Goal: Complete application form: Complete application form

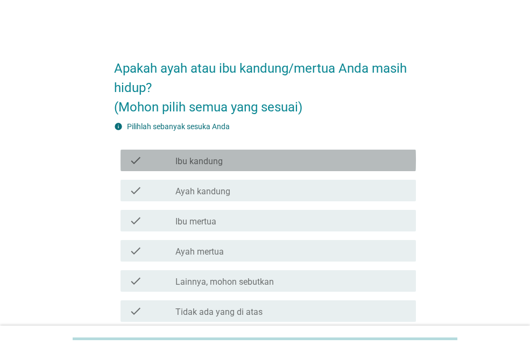
click at [267, 154] on div "check_box_outline_blank Ibu kandung" at bounding box center [291, 160] width 232 height 13
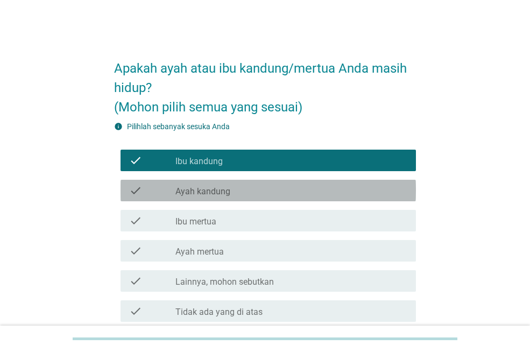
click at [278, 181] on div "check check_box_outline_blank Ayah kandung" at bounding box center [268, 191] width 295 height 22
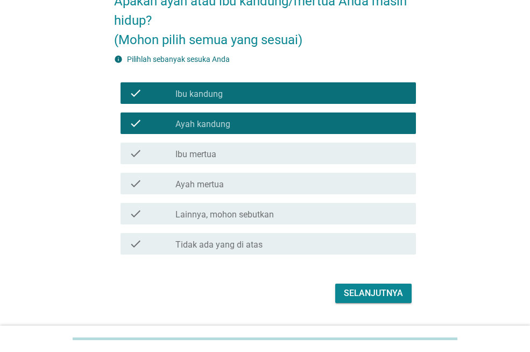
scroll to position [68, 0]
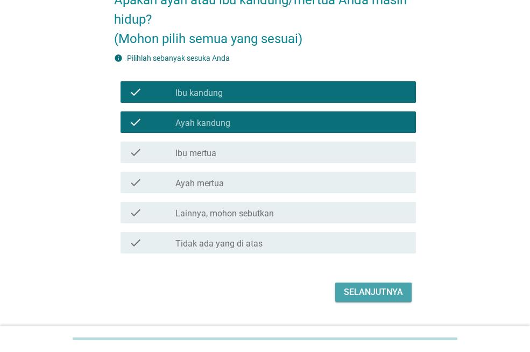
click at [379, 290] on div "Selanjutnya" at bounding box center [373, 292] width 59 height 13
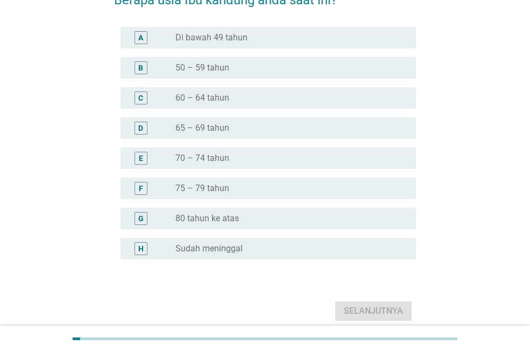
scroll to position [0, 0]
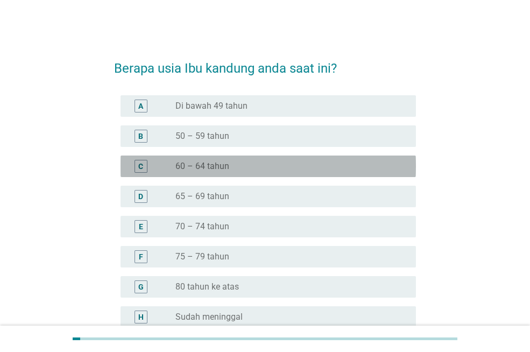
click at [337, 157] on div "C radio_button_unchecked 60 – 64 tahun" at bounding box center [268, 167] width 295 height 22
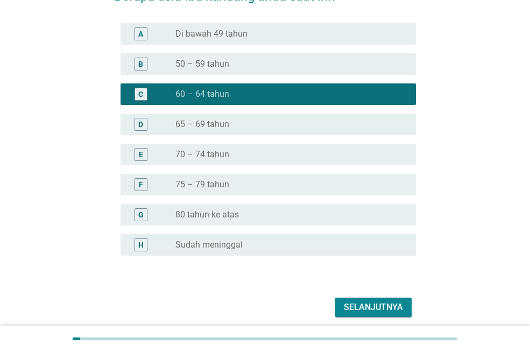
scroll to position [114, 0]
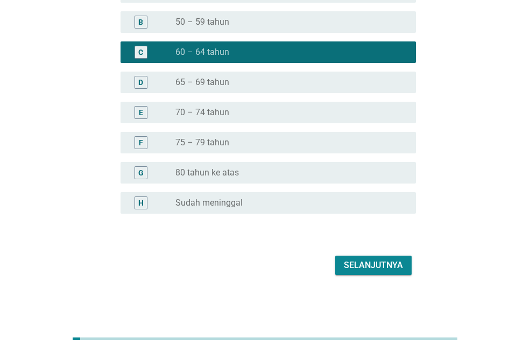
click at [398, 265] on div "Selanjutnya" at bounding box center [373, 265] width 59 height 13
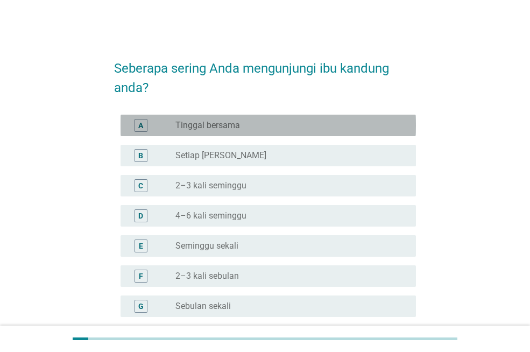
click at [389, 120] on div "radio_button_unchecked Tinggal bersama" at bounding box center [286, 125] width 223 height 11
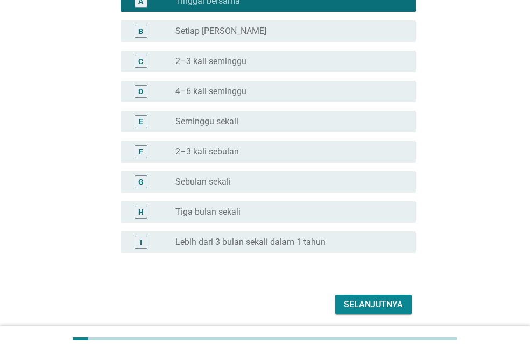
scroll to position [126, 0]
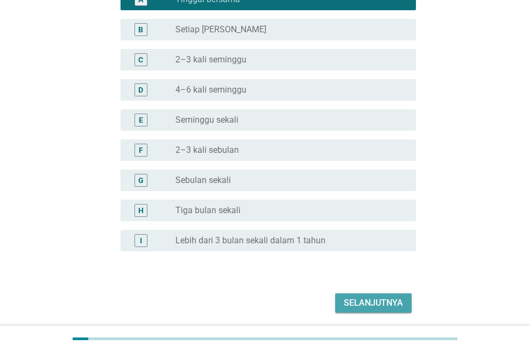
click at [393, 298] on div "Selanjutnya" at bounding box center [373, 303] width 59 height 13
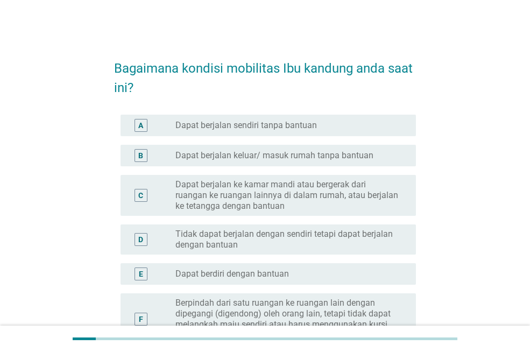
click at [318, 129] on div "radio_button_unchecked Dapat berjalan sendiri tanpa bantuan" at bounding box center [286, 125] width 223 height 11
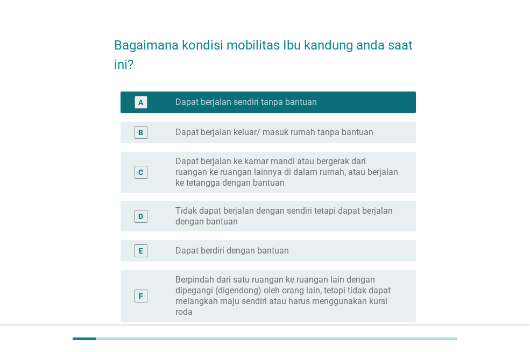
scroll to position [170, 0]
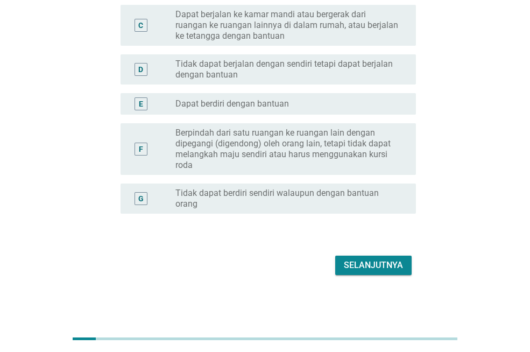
click at [396, 263] on div "Selanjutnya" at bounding box center [373, 265] width 59 height 13
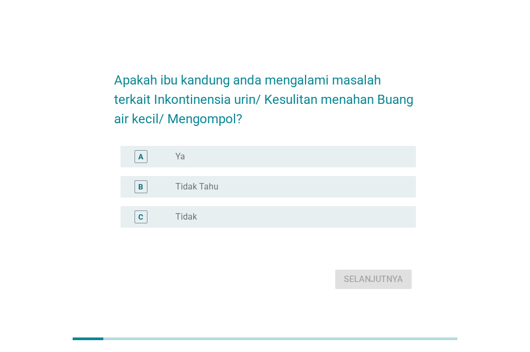
click at [323, 217] on div "radio_button_unchecked Tidak" at bounding box center [286, 217] width 223 height 11
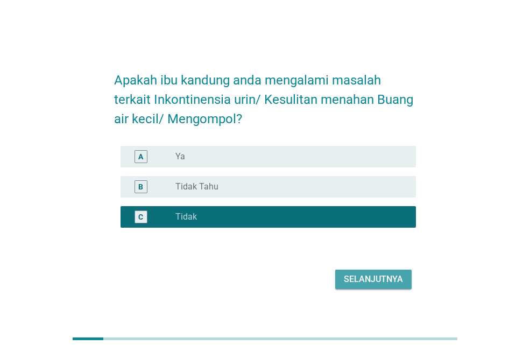
click at [363, 276] on div "Selanjutnya" at bounding box center [373, 279] width 59 height 13
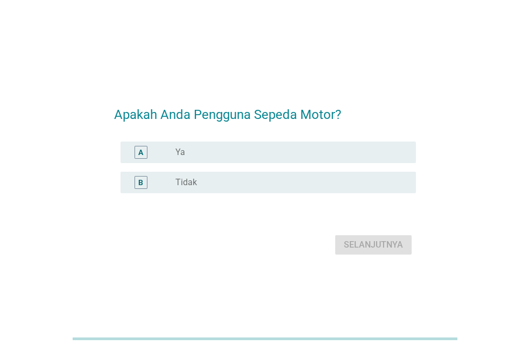
click at [256, 149] on div "radio_button_unchecked Ya" at bounding box center [286, 152] width 223 height 11
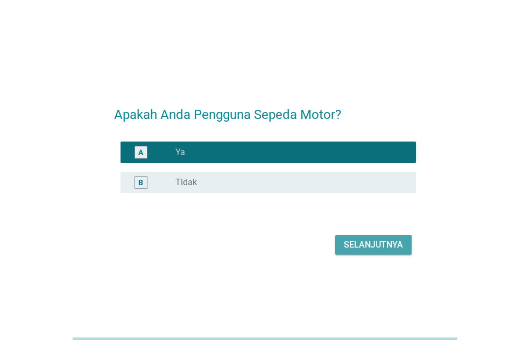
click at [372, 242] on div "Selanjutnya" at bounding box center [373, 244] width 59 height 13
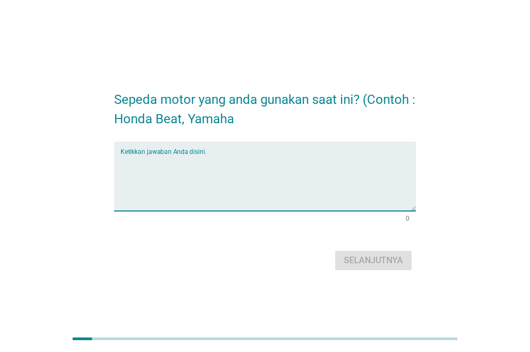
click at [274, 202] on textarea "Ketikkan jawaban Anda disini." at bounding box center [268, 182] width 295 height 57
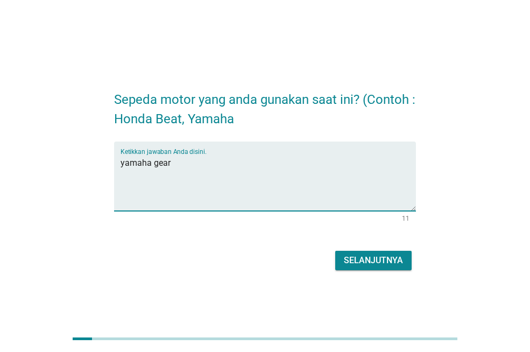
type textarea "yamaha gear"
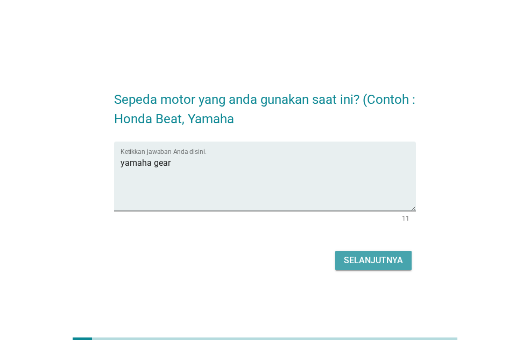
click at [387, 262] on div "Selanjutnya" at bounding box center [373, 260] width 59 height 13
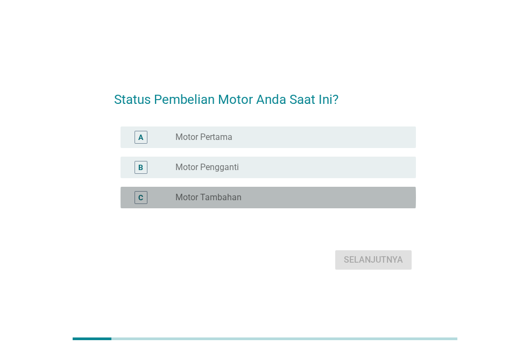
click at [334, 196] on div "radio_button_unchecked Motor Tambahan" at bounding box center [286, 197] width 223 height 11
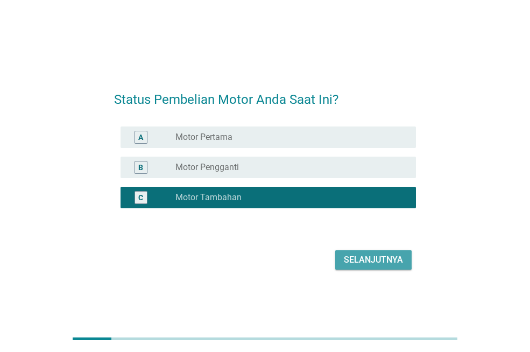
click at [386, 258] on div "Selanjutnya" at bounding box center [373, 259] width 59 height 13
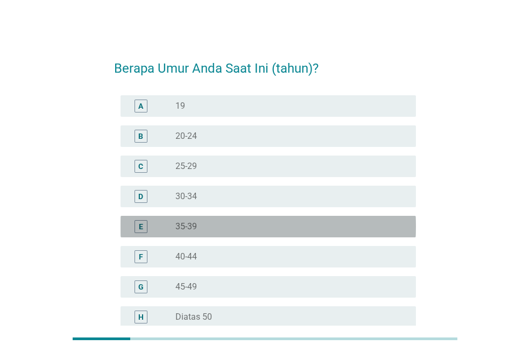
click at [361, 231] on div "radio_button_unchecked 35-39" at bounding box center [286, 226] width 223 height 11
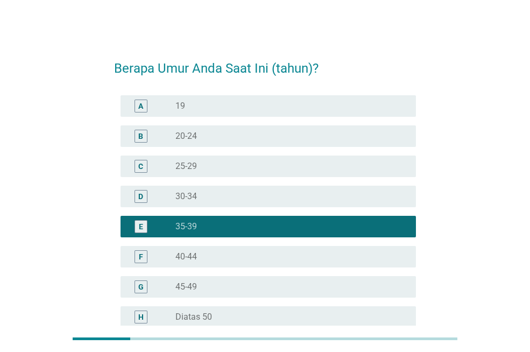
scroll to position [114, 0]
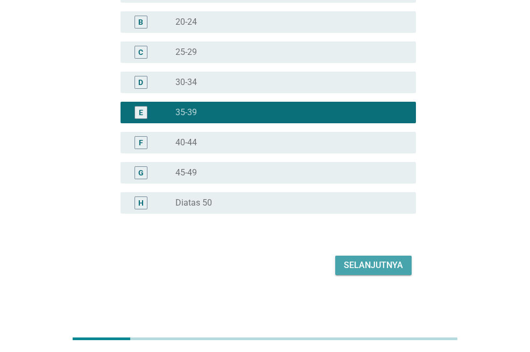
click at [397, 265] on div "Selanjutnya" at bounding box center [373, 265] width 59 height 13
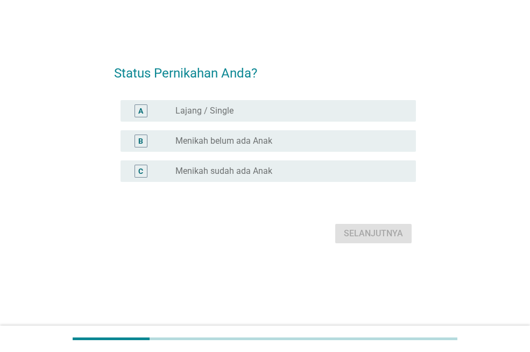
scroll to position [0, 0]
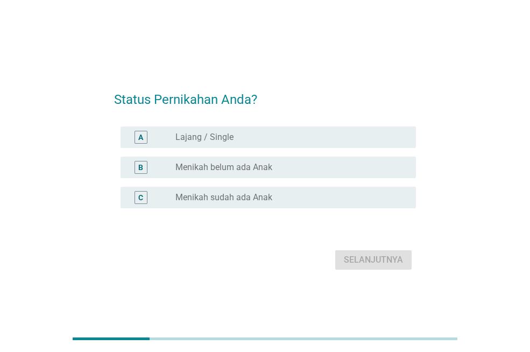
click at [320, 140] on div "radio_button_unchecked Lajang / Single" at bounding box center [286, 137] width 223 height 11
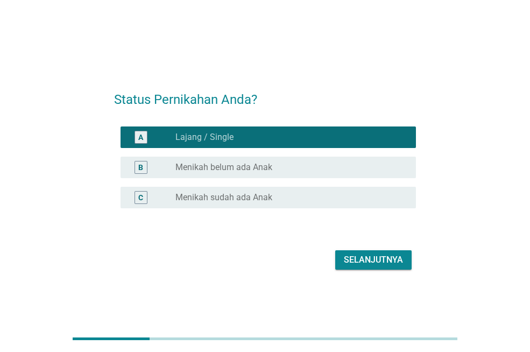
click at [368, 252] on button "Selanjutnya" at bounding box center [373, 259] width 76 height 19
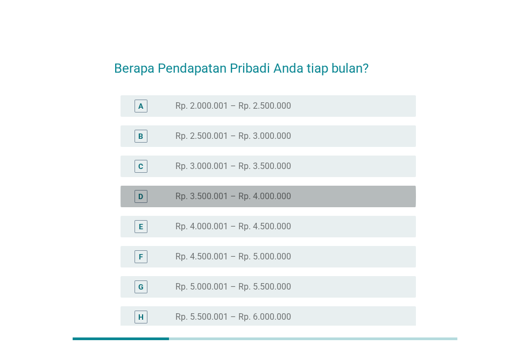
click at [309, 196] on div "radio_button_unchecked Rp. 3.500.001 – Rp. 4.000.000" at bounding box center [286, 196] width 223 height 11
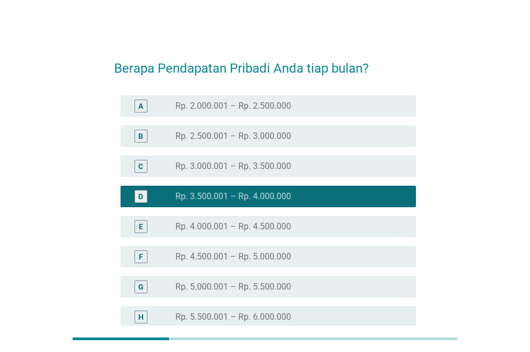
scroll to position [265, 0]
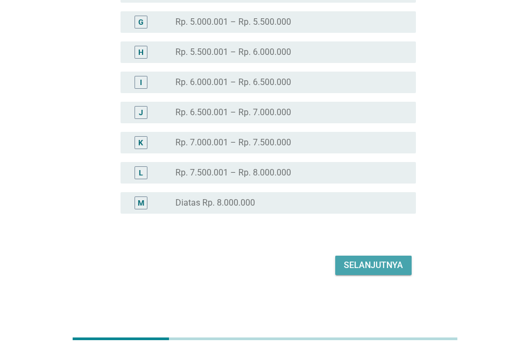
click at [391, 266] on div "Selanjutnya" at bounding box center [373, 265] width 59 height 13
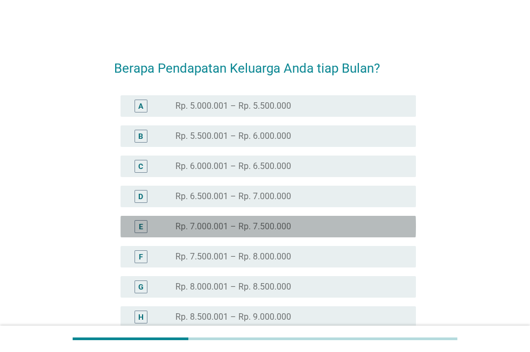
click at [329, 223] on div "radio_button_unchecked Rp. 7.000.001 – Rp. 7.500.000" at bounding box center [286, 226] width 223 height 11
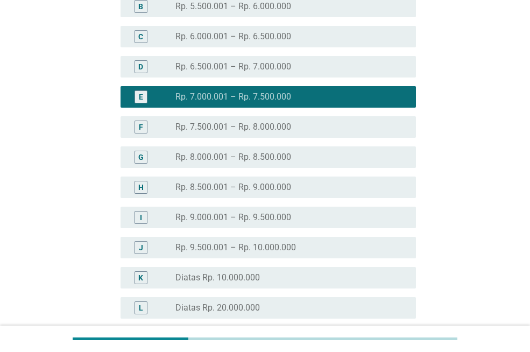
scroll to position [295, 0]
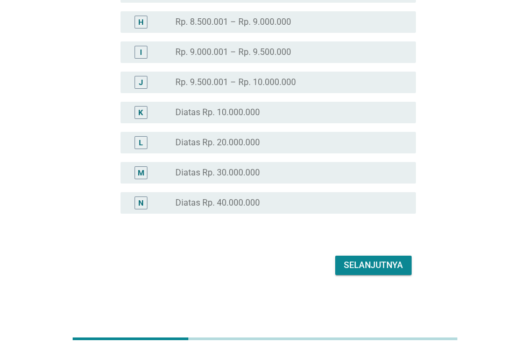
click at [393, 259] on div "Selanjutnya" at bounding box center [373, 265] width 59 height 13
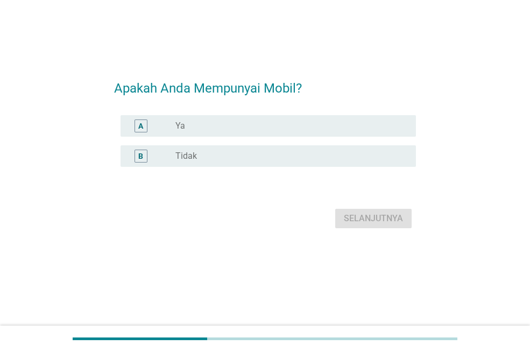
scroll to position [0, 0]
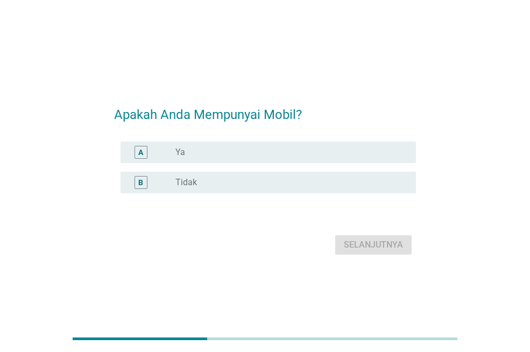
click at [347, 182] on div "radio_button_unchecked Tidak" at bounding box center [286, 182] width 223 height 11
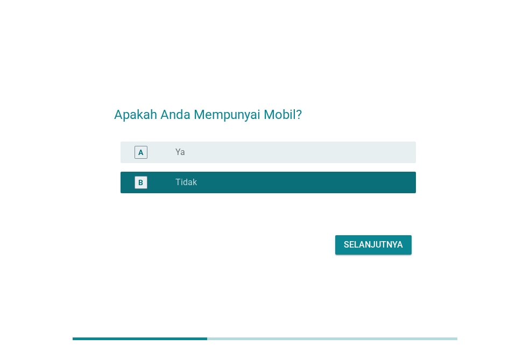
click at [376, 241] on div "Selanjutnya" at bounding box center [373, 244] width 59 height 13
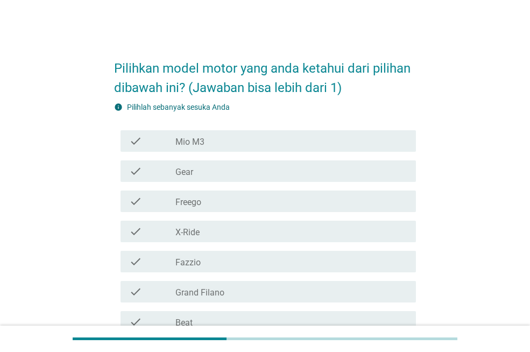
click at [357, 136] on div "check_box_outline_blank Mio M3" at bounding box center [291, 141] width 232 height 13
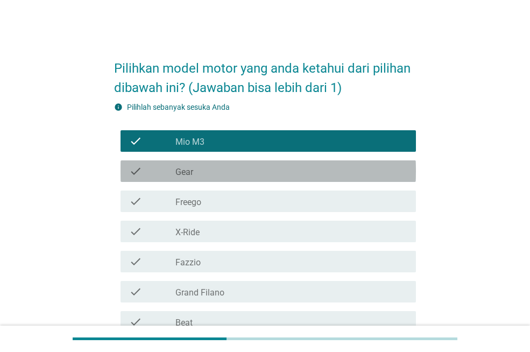
click at [358, 168] on div "check_box_outline_blank Gear" at bounding box center [291, 171] width 232 height 13
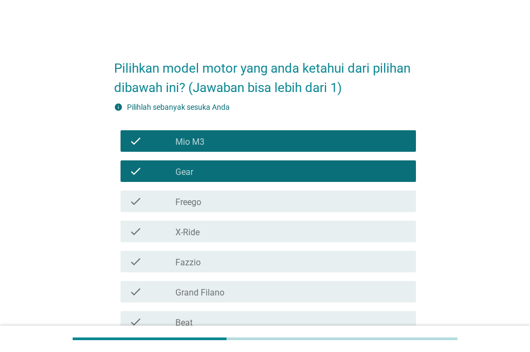
click at [360, 195] on div "check_box_outline_blank Freego" at bounding box center [291, 201] width 232 height 13
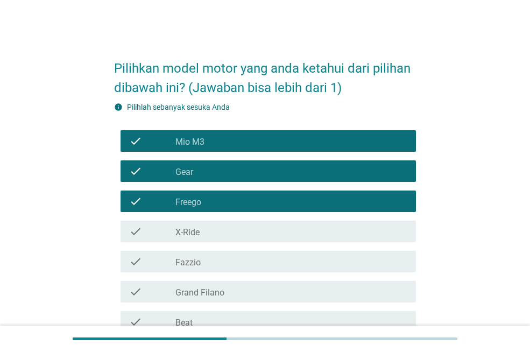
click at [360, 227] on div "check_box_outline_blank X-Ride" at bounding box center [291, 231] width 232 height 13
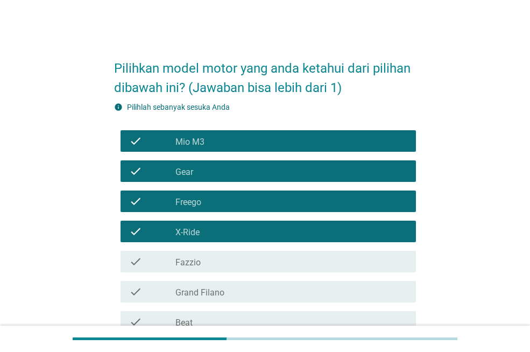
click at [362, 252] on div "check check_box_outline_blank Fazzio" at bounding box center [268, 262] width 295 height 22
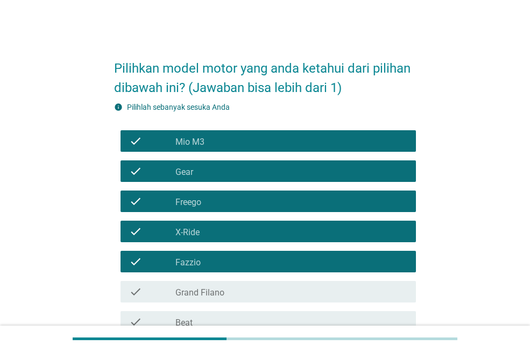
click at [365, 279] on div "check check_box_outline_blank Grand Filano" at bounding box center [265, 292] width 302 height 30
click at [362, 281] on div "check check_box_outline_blank Grand Filano" at bounding box center [268, 292] width 295 height 22
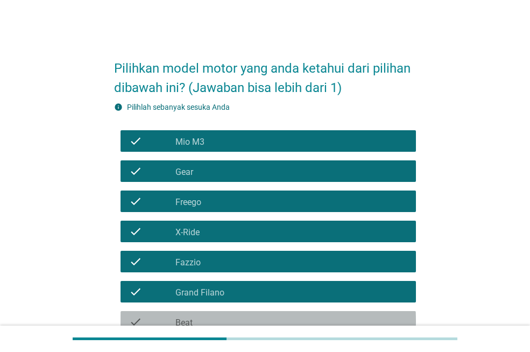
click at [365, 314] on div "check check_box_outline_blank Beat" at bounding box center [268, 322] width 295 height 22
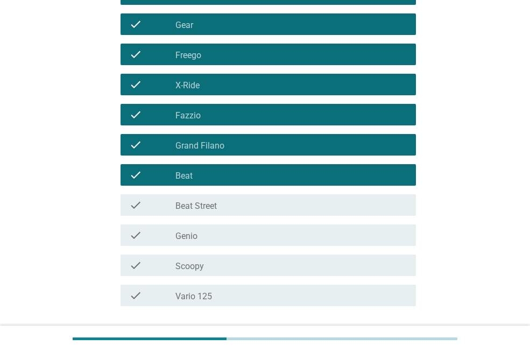
scroll to position [148, 0]
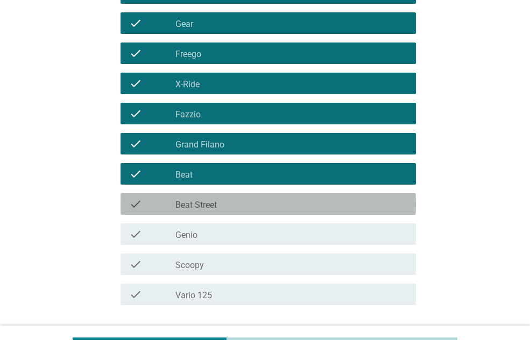
click at [378, 198] on div "check_box_outline_blank Beat Street" at bounding box center [291, 204] width 232 height 13
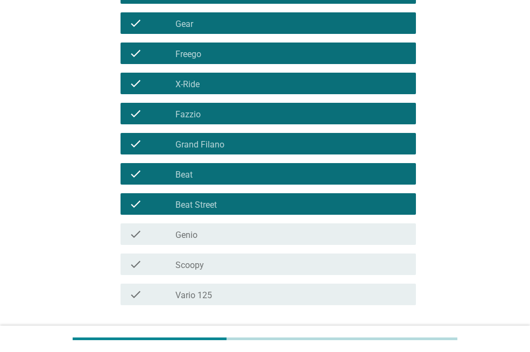
click at [373, 232] on div "check_box_outline_blank Genio" at bounding box center [291, 234] width 232 height 13
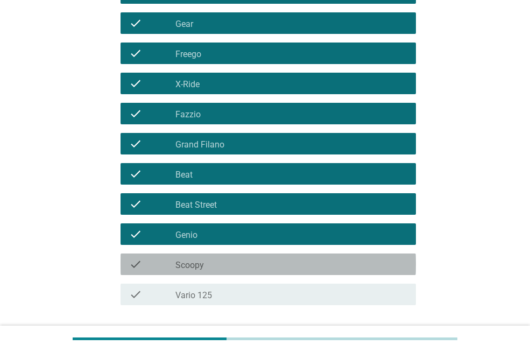
click at [373, 265] on div "check_box_outline_blank Scoopy" at bounding box center [291, 264] width 232 height 13
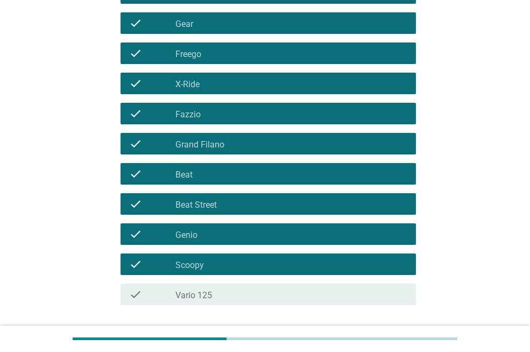
click at [373, 281] on div "check check_box_outline_blank Vario 125" at bounding box center [265, 294] width 302 height 30
click at [373, 293] on div "check_box_outline_blank Vario 125" at bounding box center [291, 294] width 232 height 13
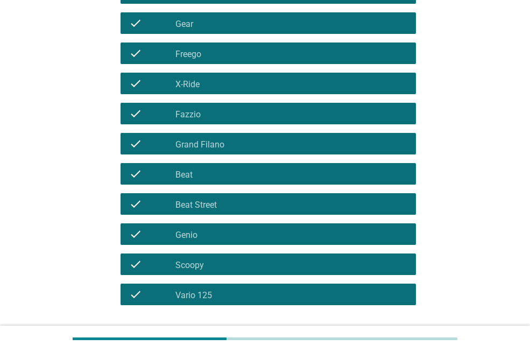
scroll to position [227, 0]
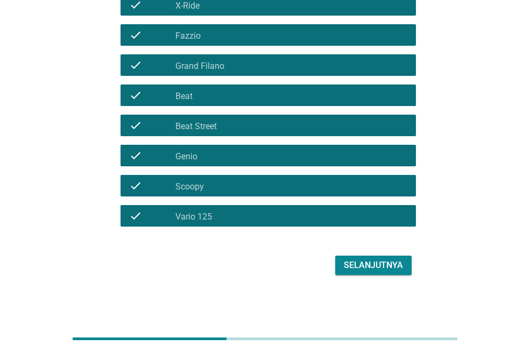
click at [399, 260] on div "Selanjutnya" at bounding box center [373, 265] width 59 height 13
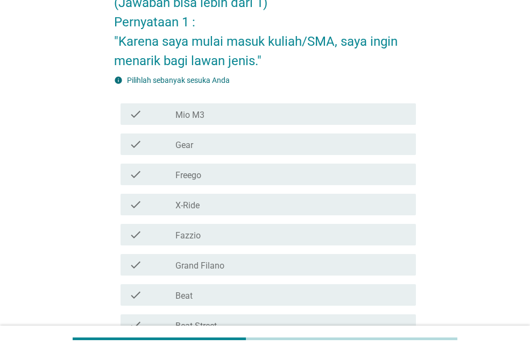
scroll to position [109, 0]
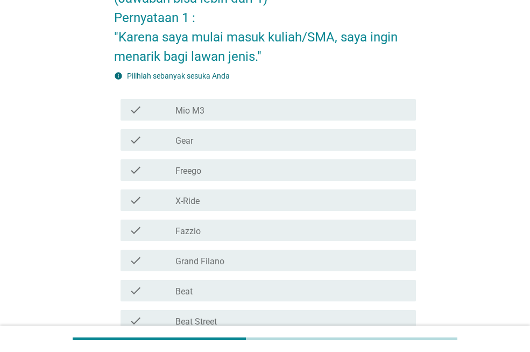
click at [287, 110] on div "check_box_outline_blank Mio M3" at bounding box center [291, 109] width 232 height 13
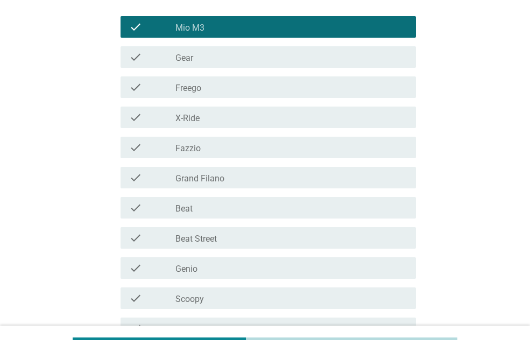
scroll to position [193, 0]
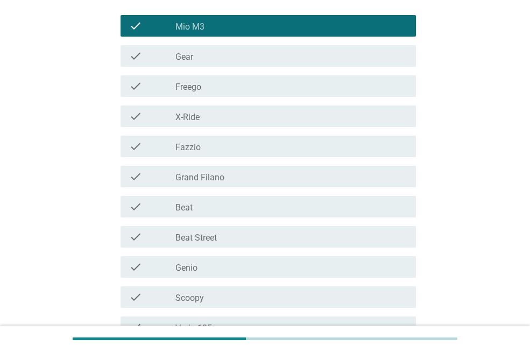
click at [368, 148] on div "check_box_outline_blank Fazzio" at bounding box center [291, 146] width 232 height 13
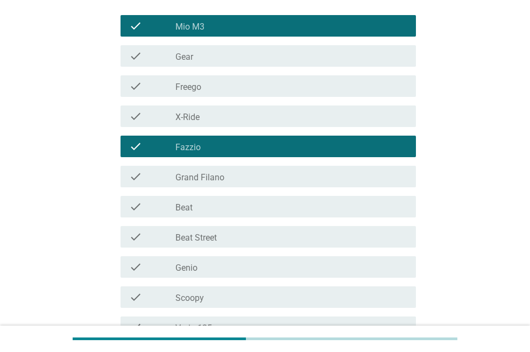
click at [408, 27] on div "check check_box_outline_blank Mio M3" at bounding box center [268, 26] width 295 height 22
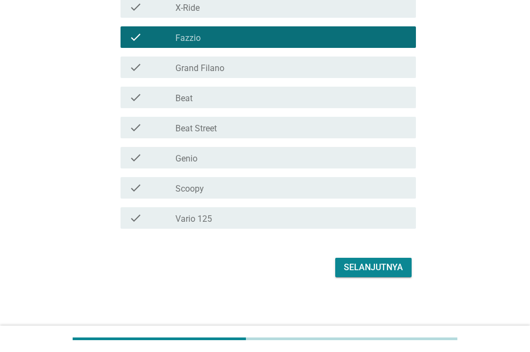
scroll to position [303, 0]
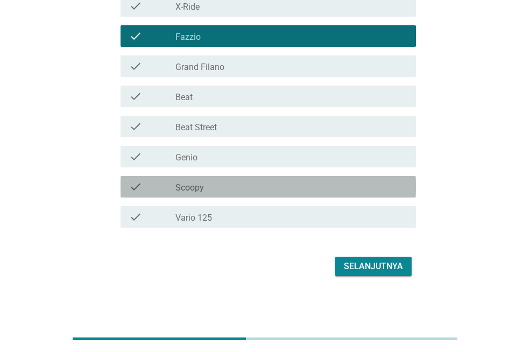
click at [379, 177] on div "check check_box_outline_blank Scoopy" at bounding box center [268, 187] width 295 height 22
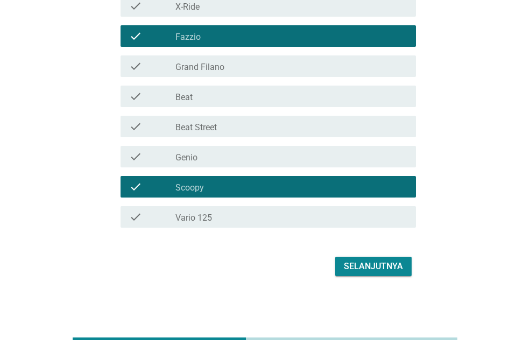
click at [386, 263] on div "Selanjutnya" at bounding box center [373, 266] width 59 height 13
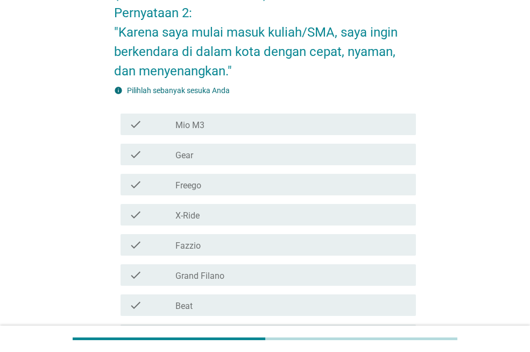
scroll to position [116, 0]
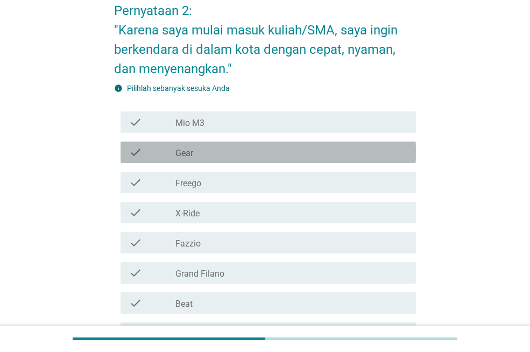
click at [409, 152] on div "check check_box_outline_blank Gear" at bounding box center [268, 153] width 295 height 22
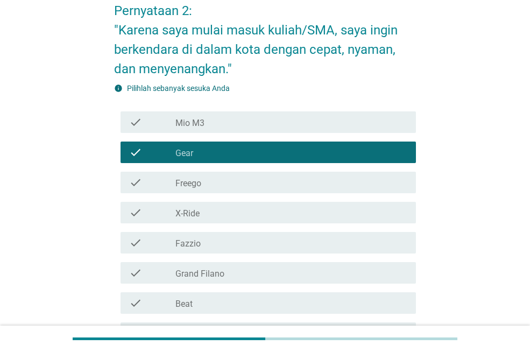
click at [379, 207] on div "check_box_outline_blank X-Ride" at bounding box center [291, 212] width 232 height 13
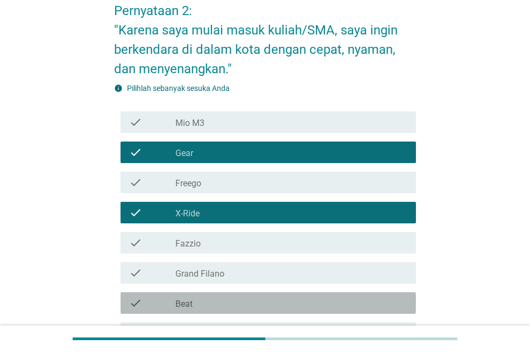
click at [355, 304] on div "check_box_outline_blank Beat" at bounding box center [291, 303] width 232 height 13
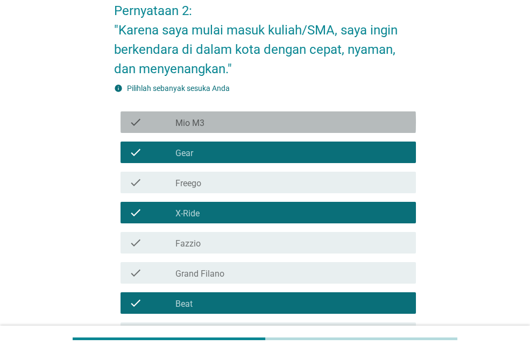
click at [404, 125] on div "check_box_outline_blank Mio M3" at bounding box center [291, 122] width 232 height 13
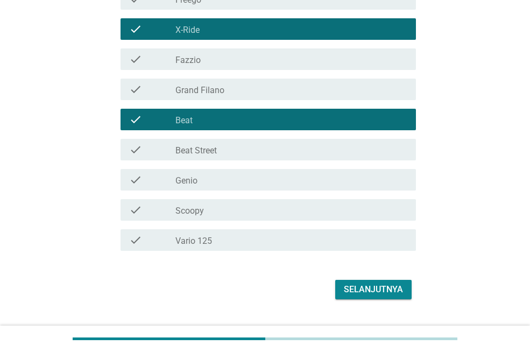
scroll to position [300, 0]
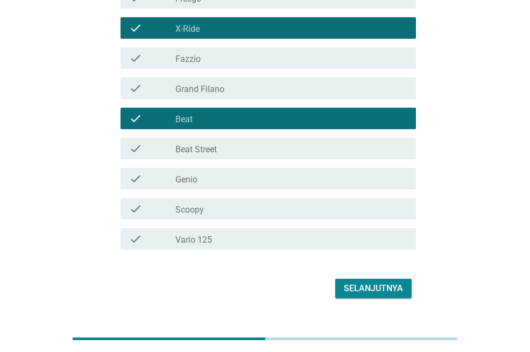
click at [382, 150] on div "check_box_outline_blank Beat Street" at bounding box center [291, 148] width 232 height 13
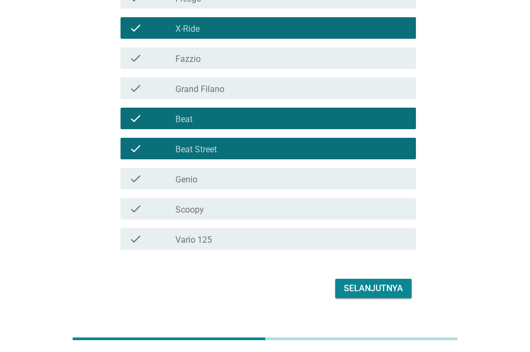
click at [380, 288] on div "Selanjutnya" at bounding box center [373, 288] width 59 height 13
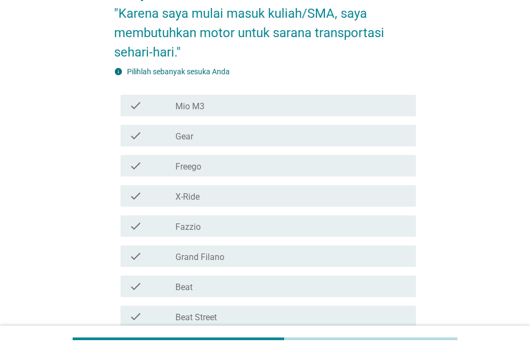
scroll to position [136, 0]
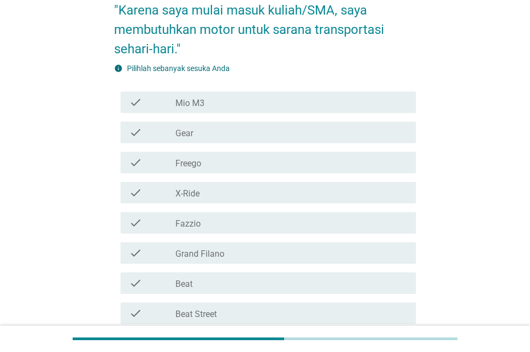
click at [389, 104] on div "check_box_outline_blank Mio M3" at bounding box center [291, 102] width 232 height 13
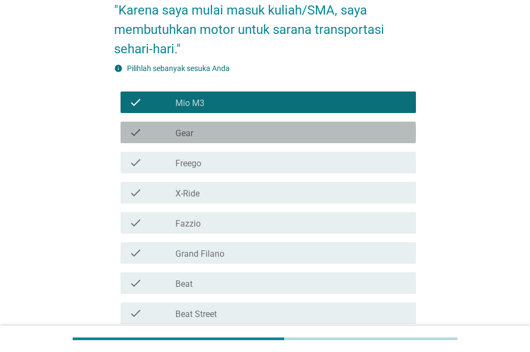
click at [387, 134] on div "check_box_outline_blank Gear" at bounding box center [291, 132] width 232 height 13
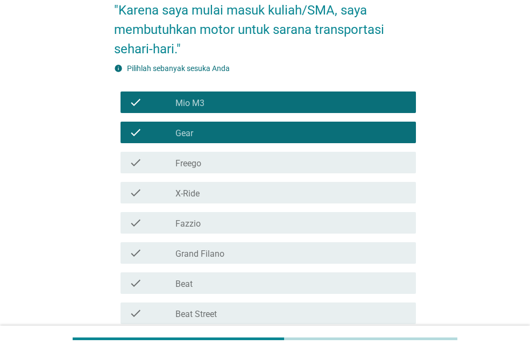
click at [378, 193] on div "check_box_outline_blank X-Ride" at bounding box center [291, 192] width 232 height 13
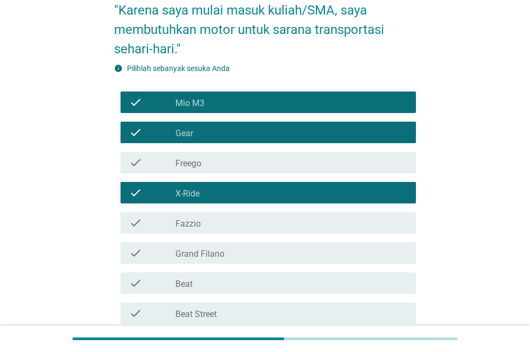
click at [382, 281] on div "check_box_outline_blank Beat" at bounding box center [291, 283] width 232 height 13
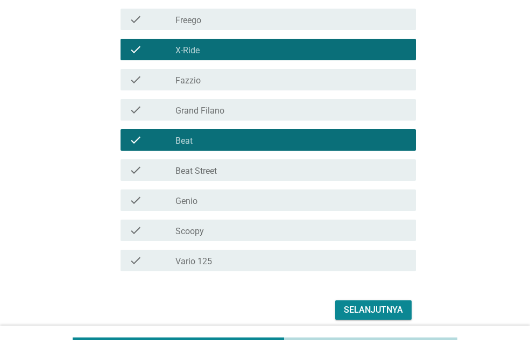
scroll to position [283, 0]
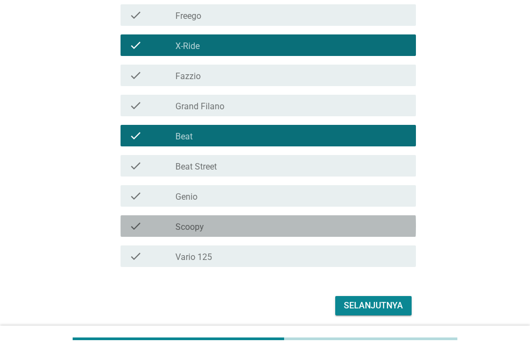
click at [348, 223] on div "check_box_outline_blank Scoopy" at bounding box center [291, 226] width 232 height 13
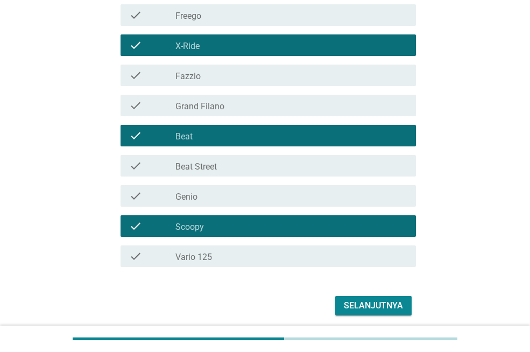
click at [351, 164] on div "check_box_outline_blank Beat Street" at bounding box center [291, 165] width 232 height 13
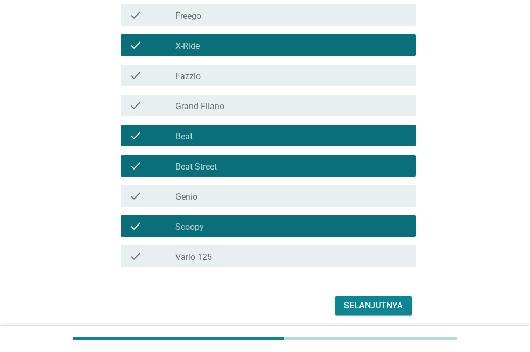
click at [376, 304] on div "Selanjutnya" at bounding box center [373, 305] width 59 height 13
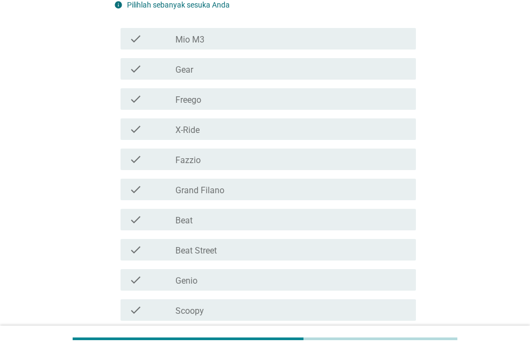
scroll to position [196, 0]
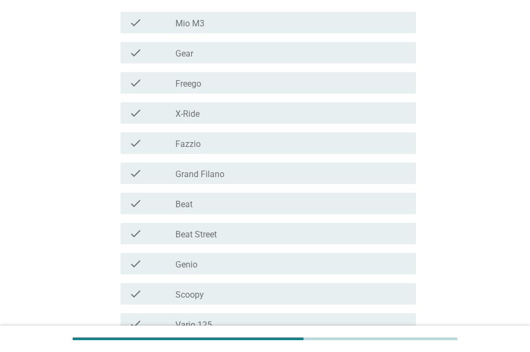
click at [375, 193] on div "check check_box_outline_blank Beat" at bounding box center [268, 204] width 295 height 22
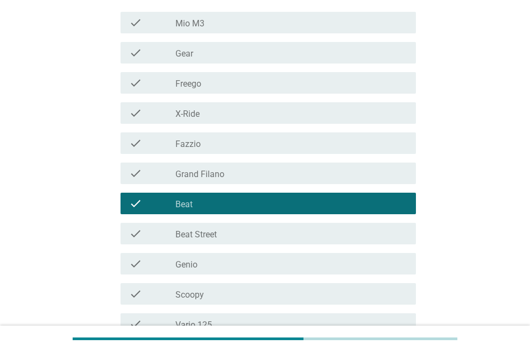
scroll to position [304, 0]
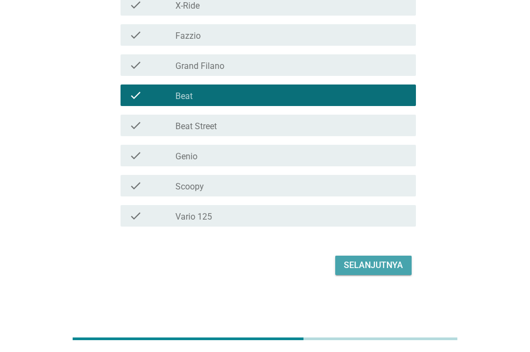
click at [386, 260] on div "Selanjutnya" at bounding box center [373, 265] width 59 height 13
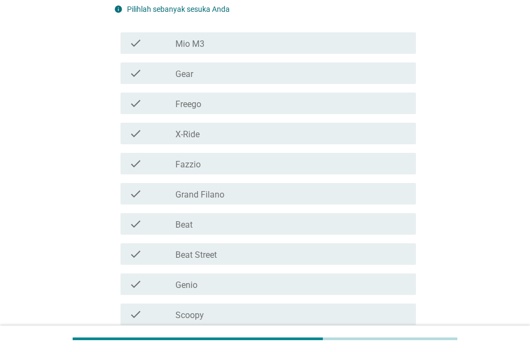
scroll to position [177, 0]
click at [396, 67] on div "check_box_outline_blank Gear" at bounding box center [291, 72] width 232 height 13
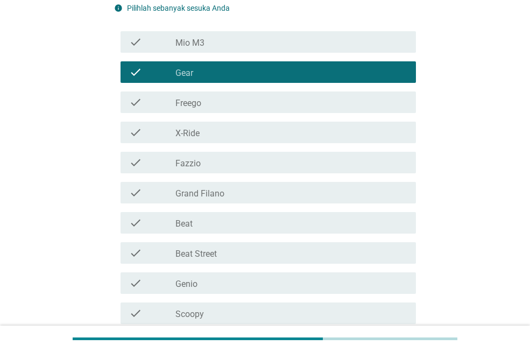
click at [375, 192] on div "check_box_outline_blank Grand Filano" at bounding box center [291, 192] width 232 height 13
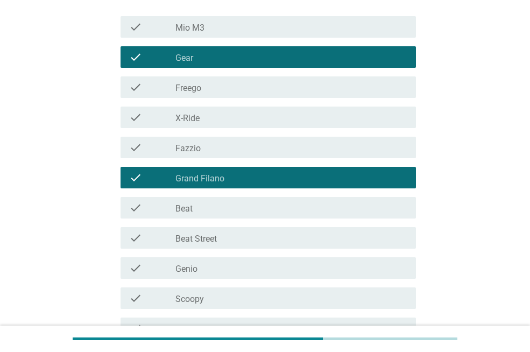
scroll to position [201, 0]
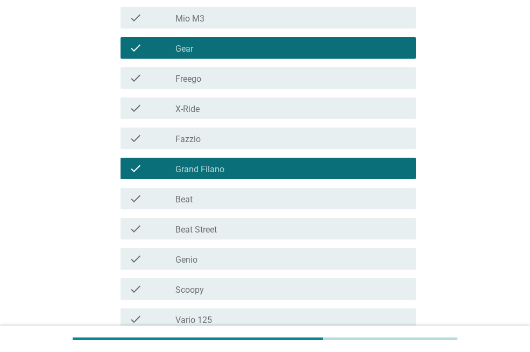
click at [385, 113] on div "check_box_outline_blank X-Ride" at bounding box center [291, 108] width 232 height 13
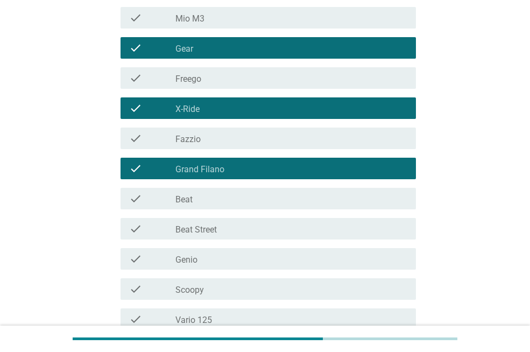
scroll to position [304, 0]
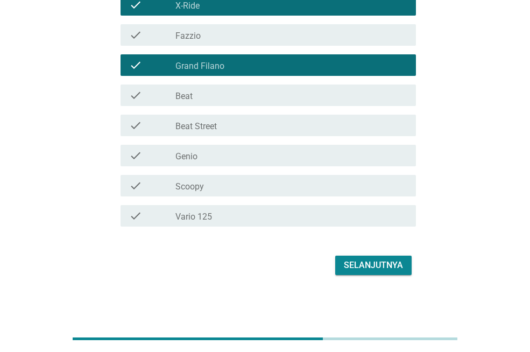
click at [398, 260] on div "Selanjutnya" at bounding box center [373, 265] width 59 height 13
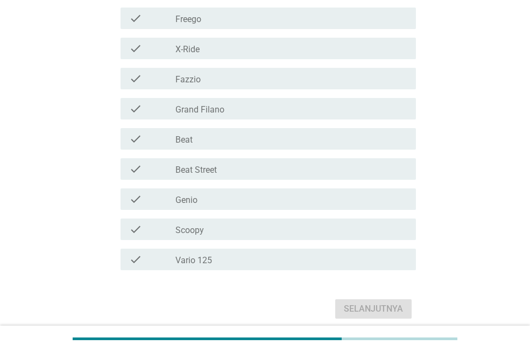
scroll to position [286, 0]
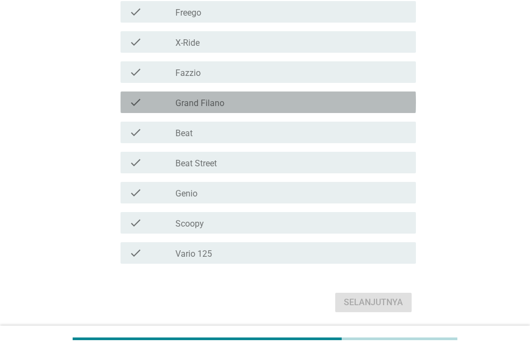
click at [360, 100] on div "check_box_outline_blank Grand Filano" at bounding box center [291, 102] width 232 height 13
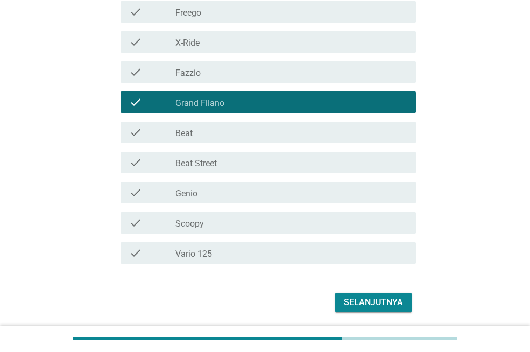
click at [369, 263] on div "check check_box_outline_blank Vario 125" at bounding box center [268, 253] width 295 height 22
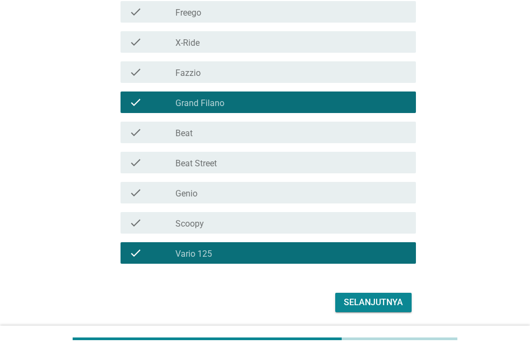
click at [377, 307] on div "Selanjutnya" at bounding box center [373, 302] width 59 height 13
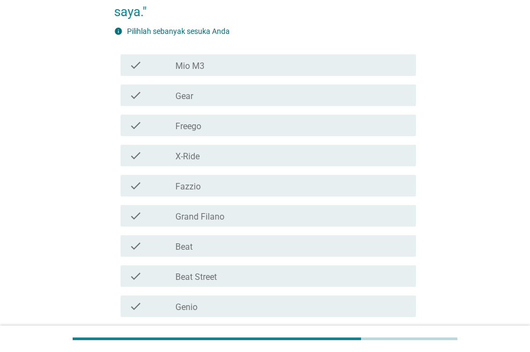
scroll to position [176, 0]
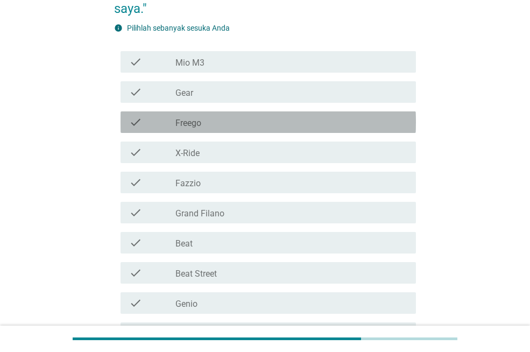
click at [367, 123] on div "check_box_outline_blank Freego" at bounding box center [291, 122] width 232 height 13
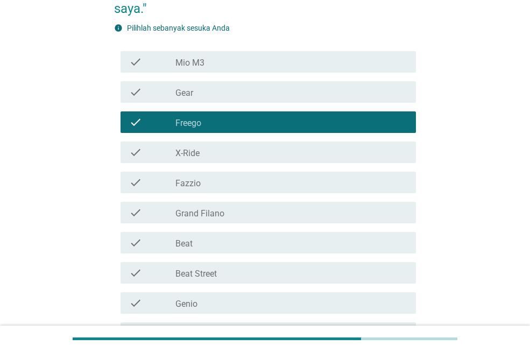
click at [377, 214] on div "check_box_outline_blank Grand Filano" at bounding box center [291, 212] width 232 height 13
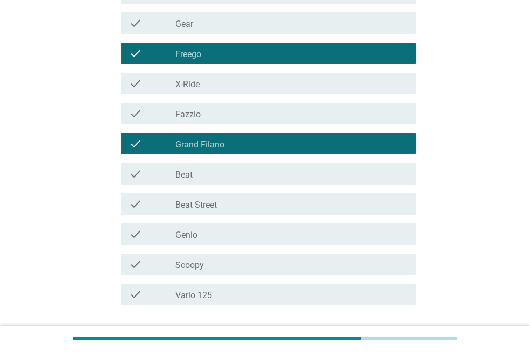
scroll to position [271, 0]
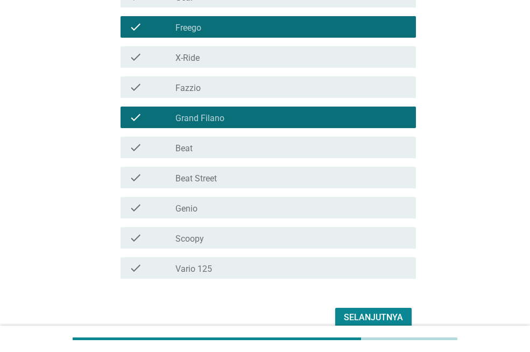
click at [404, 92] on div "check_box_outline_blank Fazzio" at bounding box center [291, 87] width 232 height 13
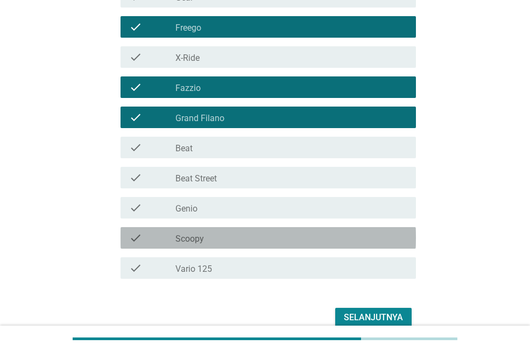
click at [375, 241] on div "check_box_outline_blank Scoopy" at bounding box center [291, 237] width 232 height 13
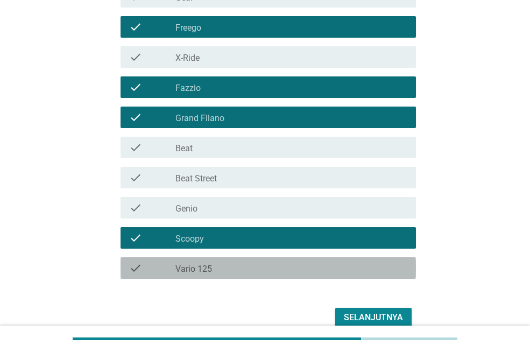
click at [373, 270] on div "check_box_outline_blank Vario 125" at bounding box center [291, 268] width 232 height 13
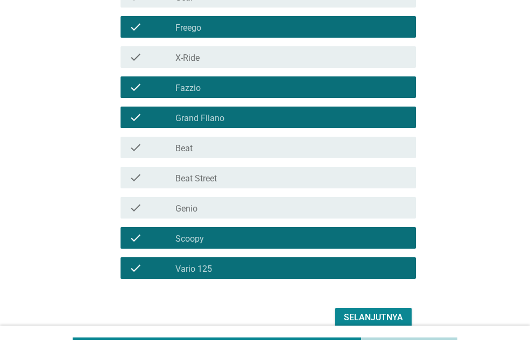
click at [374, 311] on div "Selanjutnya" at bounding box center [373, 317] width 59 height 13
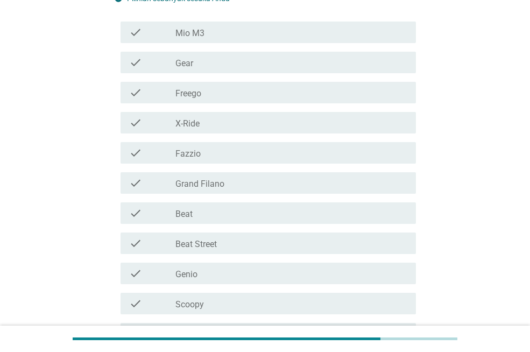
scroll to position [228, 0]
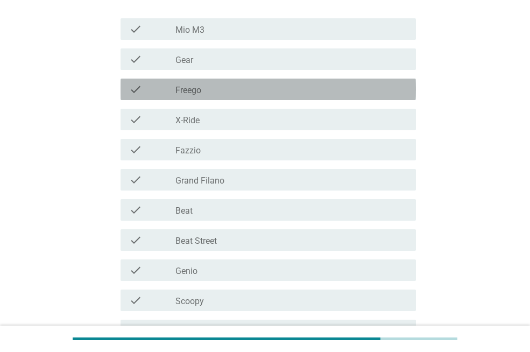
drag, startPoint x: 357, startPoint y: 81, endPoint x: 359, endPoint y: 87, distance: 6.1
click at [359, 87] on div "check check_box_outline_blank Freego" at bounding box center [268, 90] width 295 height 22
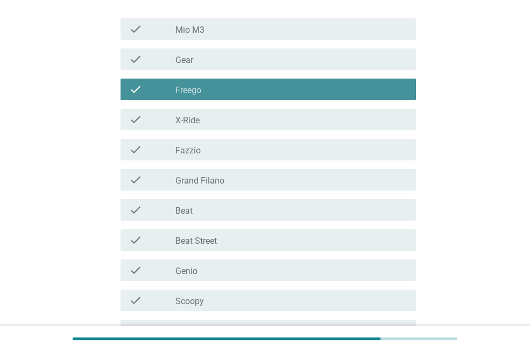
click at [359, 87] on div "check_box_outline_blank Freego" at bounding box center [291, 89] width 232 height 13
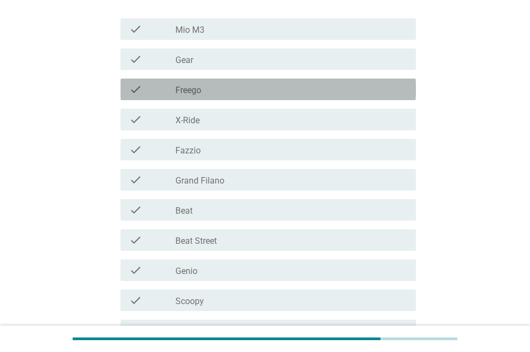
click at [359, 87] on div "check_box_outline_blank Freego" at bounding box center [291, 89] width 232 height 13
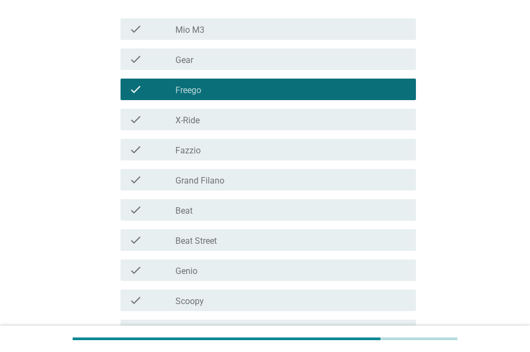
click at [375, 146] on div "check_box_outline_blank Fazzio" at bounding box center [291, 149] width 232 height 13
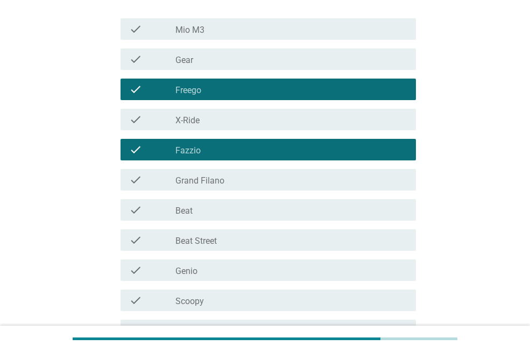
click at [379, 181] on div "check_box_outline_blank Grand Filano" at bounding box center [291, 179] width 232 height 13
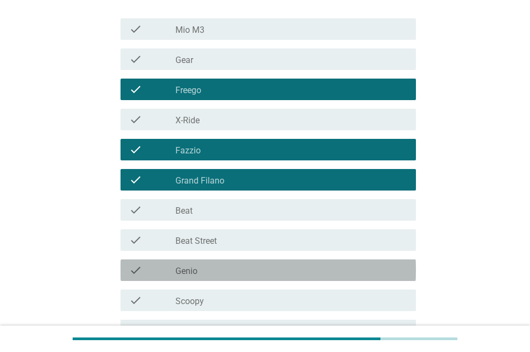
click at [386, 266] on div "check_box_outline_blank Genio" at bounding box center [291, 270] width 232 height 13
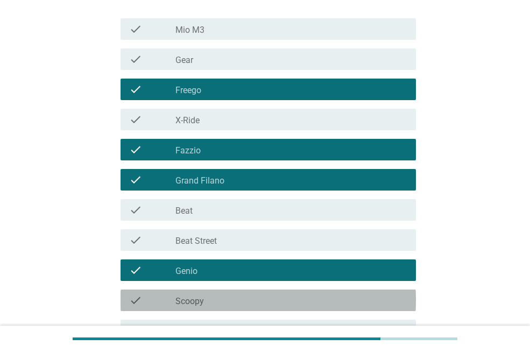
click at [388, 298] on div "check_box_outline_blank Scoopy" at bounding box center [291, 300] width 232 height 13
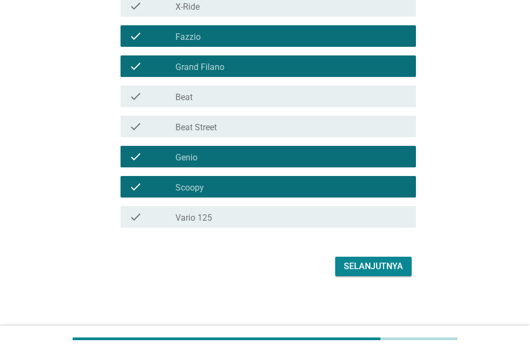
scroll to position [343, 0]
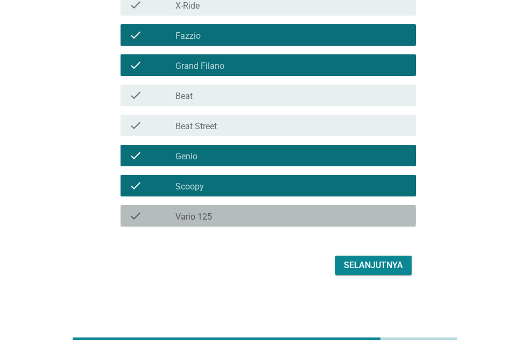
click at [385, 215] on div "check_box_outline_blank Vario 125" at bounding box center [291, 215] width 232 height 13
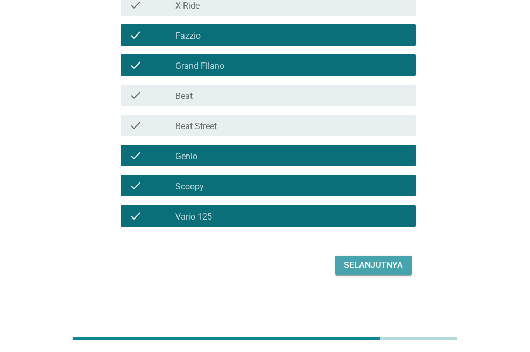
click at [400, 259] on div "Selanjutnya" at bounding box center [373, 265] width 59 height 13
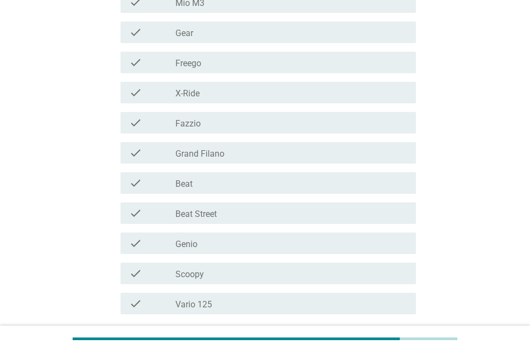
scroll to position [256, 0]
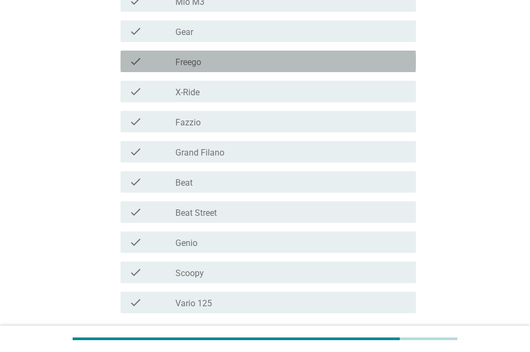
click at [382, 62] on div "check_box_outline_blank Freego" at bounding box center [291, 61] width 232 height 13
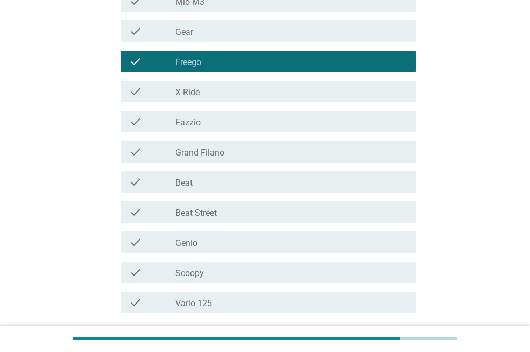
click at [378, 119] on div "check_box_outline_blank Fazzio" at bounding box center [291, 121] width 232 height 13
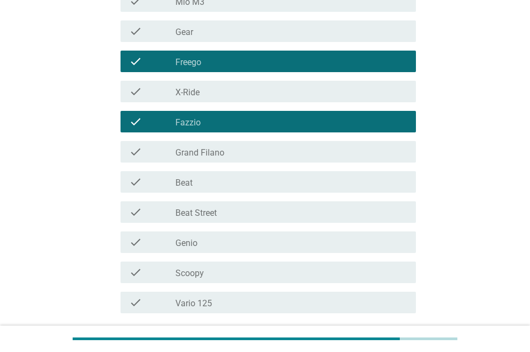
click at [379, 158] on div "check_box_outline_blank Grand Filano" at bounding box center [291, 151] width 232 height 13
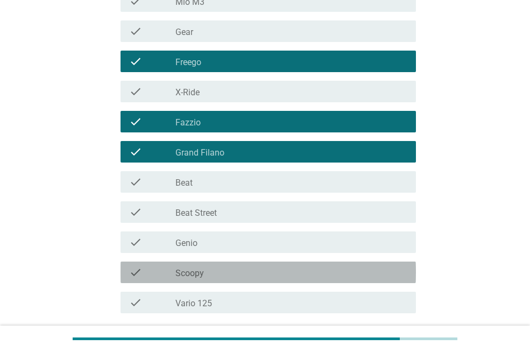
click at [374, 269] on div "check_box_outline_blank Scoopy" at bounding box center [291, 272] width 232 height 13
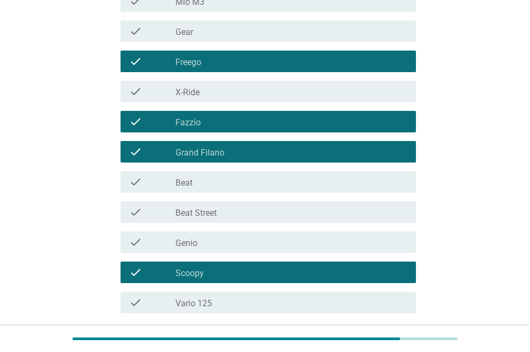
click at [377, 238] on div "check_box_outline_blank Genio" at bounding box center [291, 242] width 232 height 13
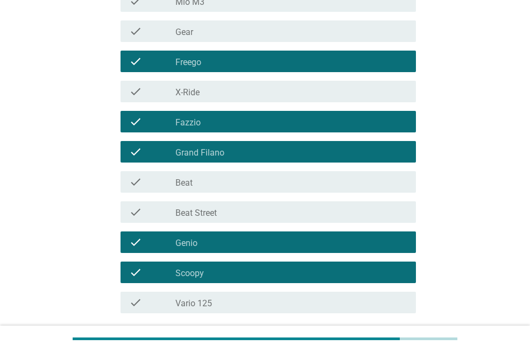
scroll to position [343, 0]
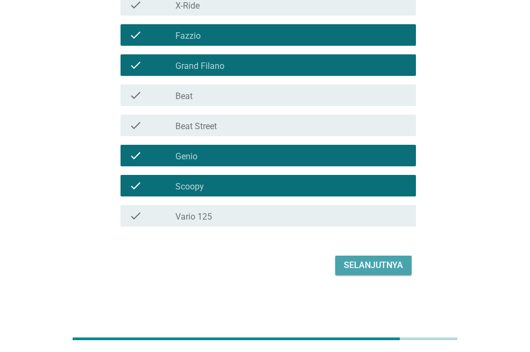
click at [385, 269] on div "Selanjutnya" at bounding box center [373, 265] width 59 height 13
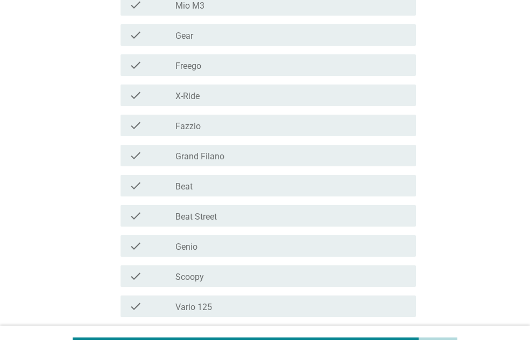
scroll to position [216, 0]
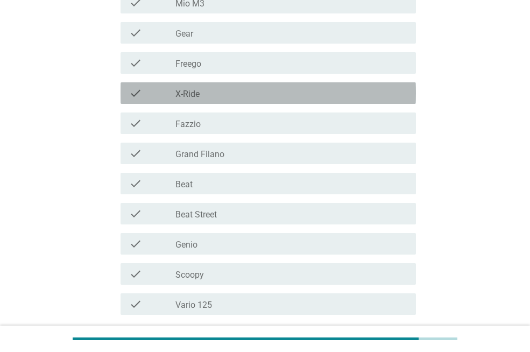
click at [370, 89] on div "check_box_outline_blank X-Ride" at bounding box center [291, 93] width 232 height 13
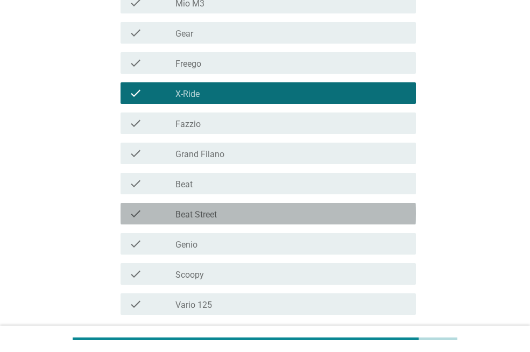
click at [378, 213] on div "check_box_outline_blank Beat Street" at bounding box center [291, 213] width 232 height 13
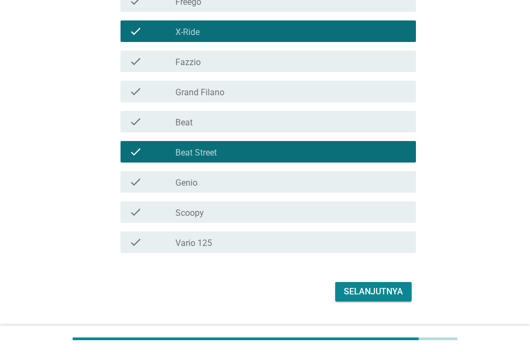
scroll to position [304, 0]
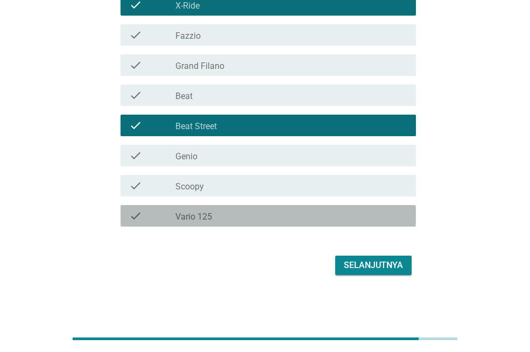
click at [379, 214] on div "check_box_outline_blank Vario 125" at bounding box center [291, 215] width 232 height 13
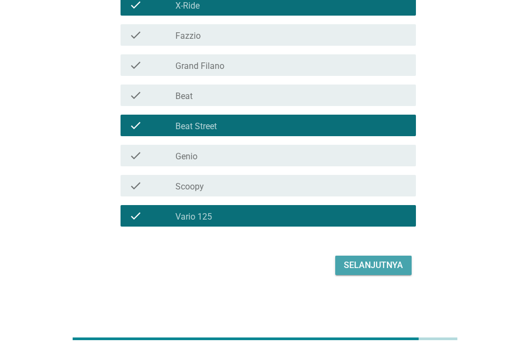
click at [387, 260] on div "Selanjutnya" at bounding box center [373, 265] width 59 height 13
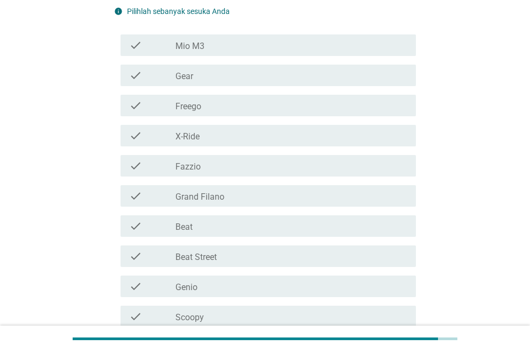
scroll to position [155, 0]
click at [386, 137] on div "check_box_outline_blank X-Ride" at bounding box center [291, 134] width 232 height 13
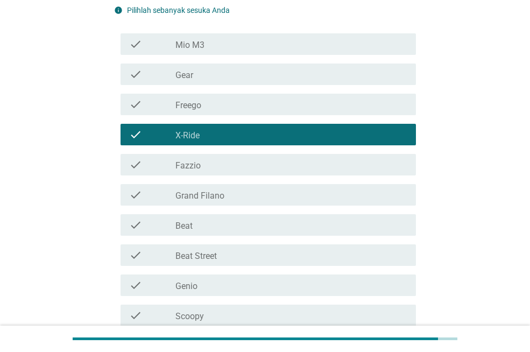
click at [380, 257] on div "check_box_outline_blank Beat Street" at bounding box center [291, 255] width 232 height 13
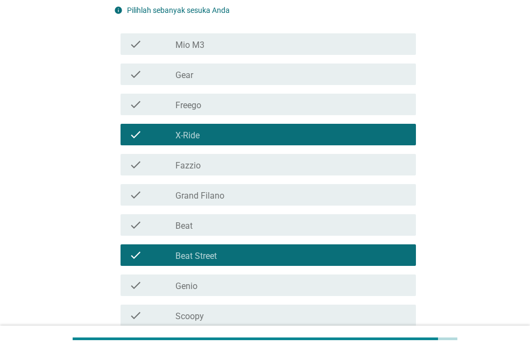
scroll to position [285, 0]
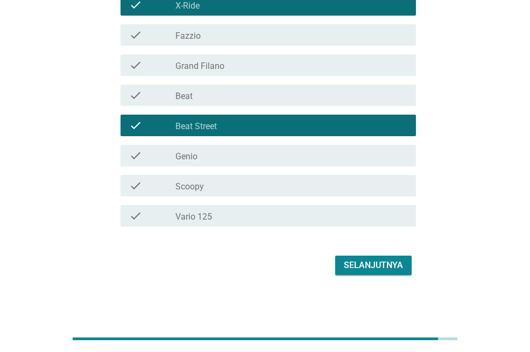
click at [390, 265] on div "Selanjutnya" at bounding box center [373, 265] width 59 height 13
